Goal: Task Accomplishment & Management: Use online tool/utility

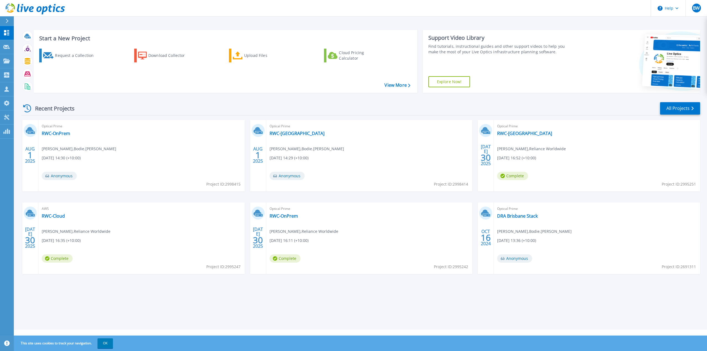
click at [5, 21] on div at bounding box center [9, 20] width 9 height 9
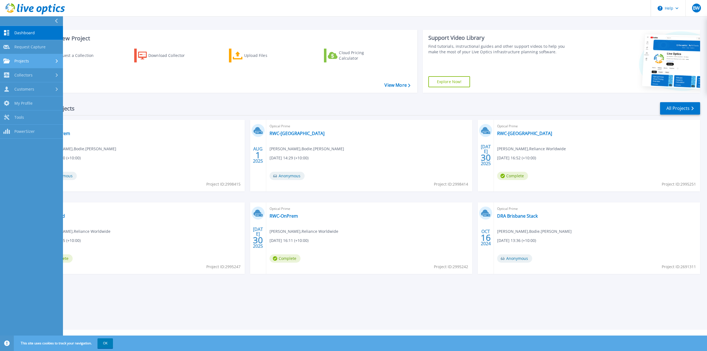
click at [49, 61] on div "Projects" at bounding box center [31, 61] width 56 height 5
click at [59, 138] on link "Customers Customers" at bounding box center [31, 135] width 63 height 14
click at [35, 102] on link "Request Capture" at bounding box center [31, 103] width 63 height 14
